Goal: Task Accomplishment & Management: Use online tool/utility

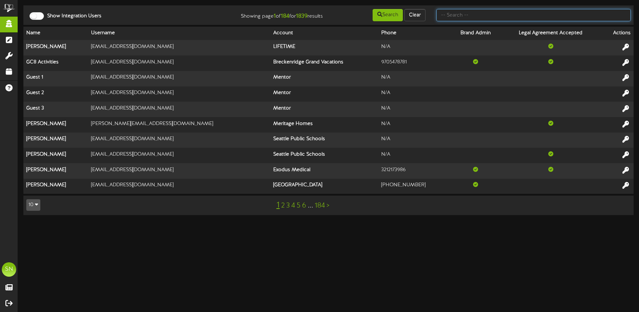
click at [450, 15] on input "text" at bounding box center [533, 15] width 194 height 12
type input "sierra"
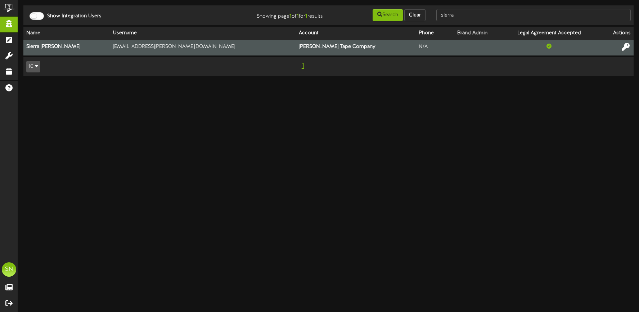
click at [621, 46] on icon at bounding box center [625, 47] width 8 height 8
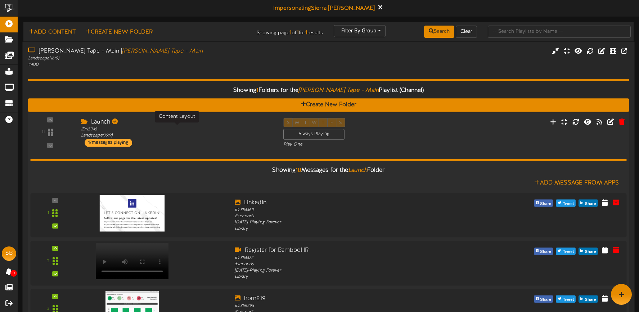
click at [218, 138] on div "ID: 15945 Landscape ( 16:9 )" at bounding box center [176, 132] width 191 height 13
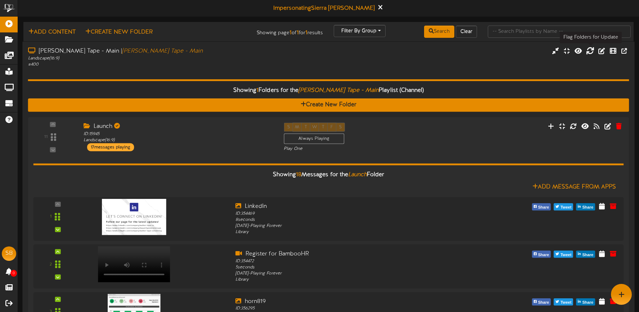
click at [588, 50] on icon at bounding box center [590, 50] width 8 height 8
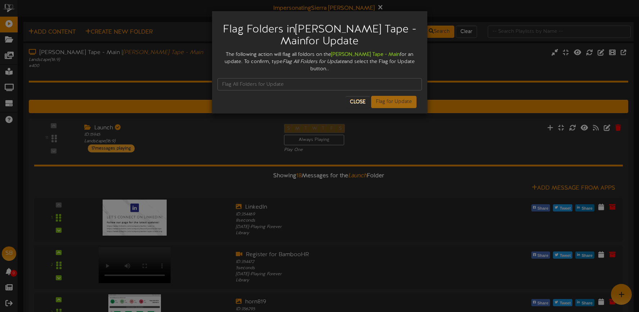
drag, startPoint x: 262, startPoint y: 60, endPoint x: 319, endPoint y: 61, distance: 57.6
click at [318, 62] on div "The following action will flag all foldors on the [PERSON_NAME] Tape - Main for…" at bounding box center [319, 62] width 204 height 22
drag, startPoint x: 325, startPoint y: 61, endPoint x: 271, endPoint y: 62, distance: 54.7
click at [262, 62] on div "The following action will flag all foldors on the Walker Tape - Main for an upd…" at bounding box center [319, 62] width 204 height 22
copy div "Flag All Folders for Update"
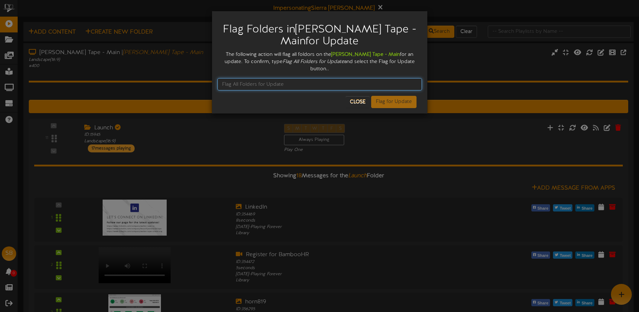
click at [246, 78] on input "text" at bounding box center [319, 84] width 204 height 12
paste input "Flag All Folders for Update"
click at [310, 78] on input "Flag All Folders for Update" at bounding box center [319, 84] width 204 height 12
type input "Flag All Folders for Update"
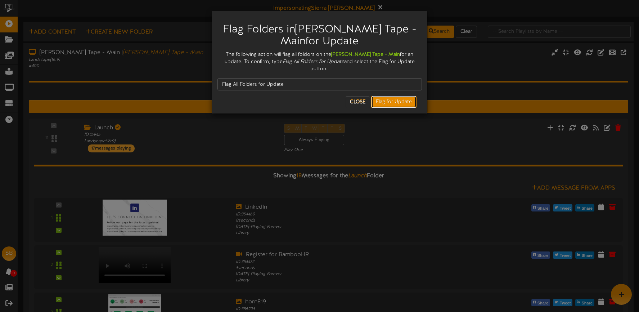
click at [382, 96] on button "Flag for Update" at bounding box center [393, 102] width 45 height 12
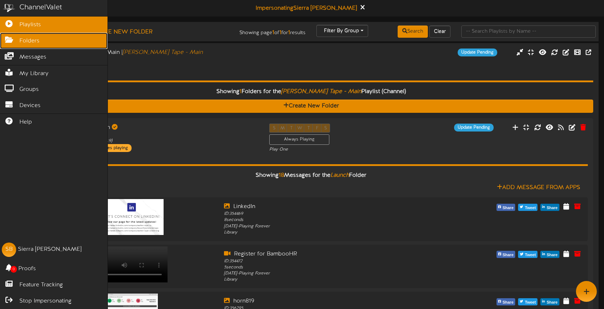
click at [21, 41] on link "Folders" at bounding box center [54, 41] width 108 height 16
